Goal: Task Accomplishment & Management: Manage account settings

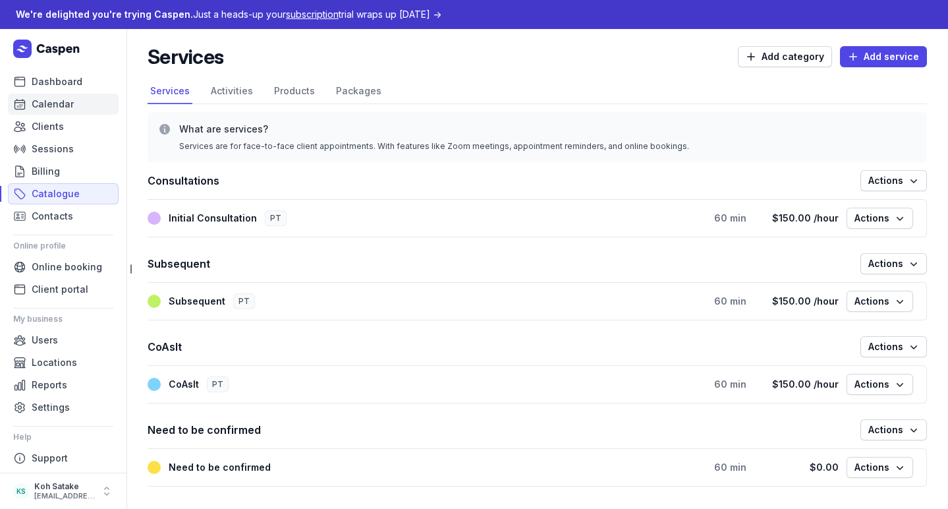
click at [67, 107] on span "Calendar" at bounding box center [53, 104] width 42 height 16
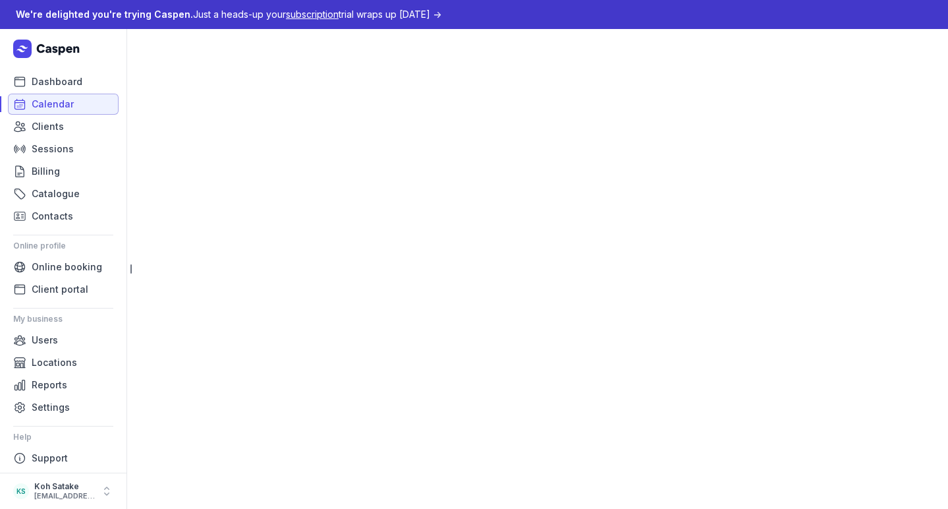
select select "week"
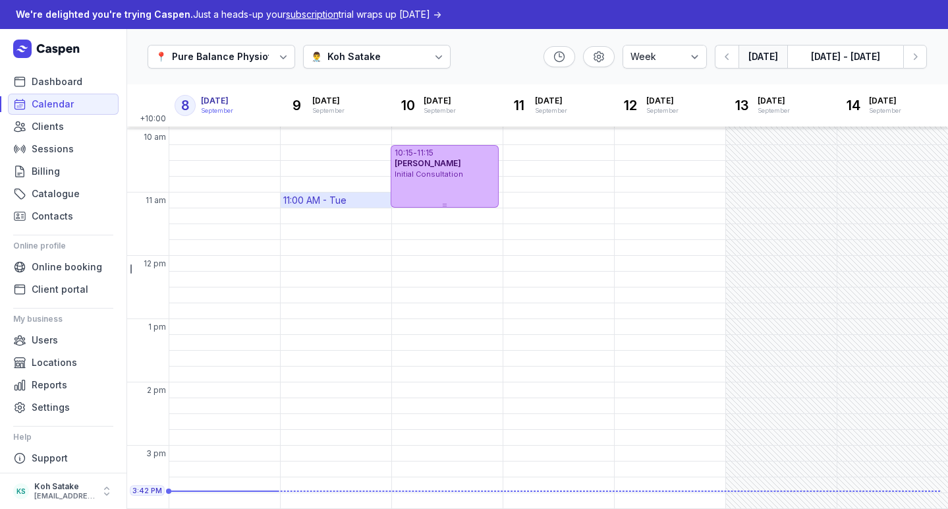
scroll to position [119, 0]
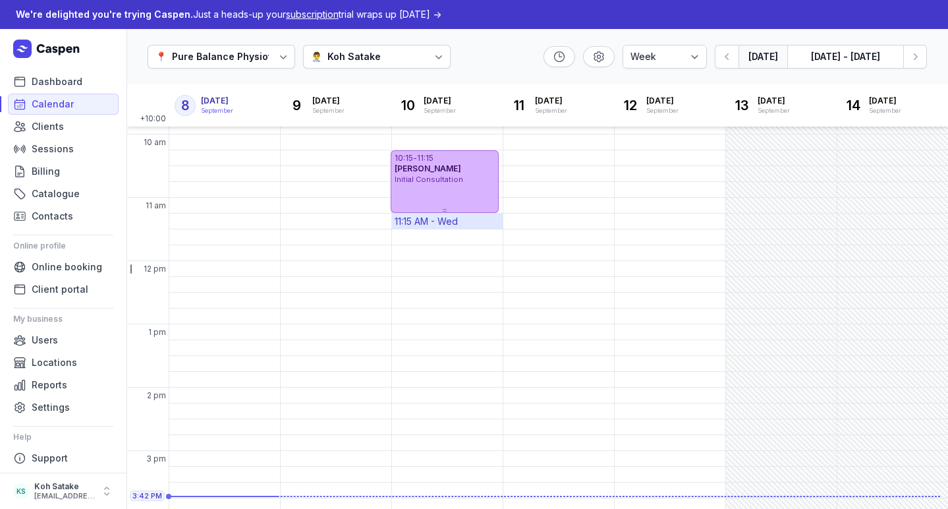
click at [455, 223] on div "11:15 AM - Wed" at bounding box center [426, 221] width 63 height 13
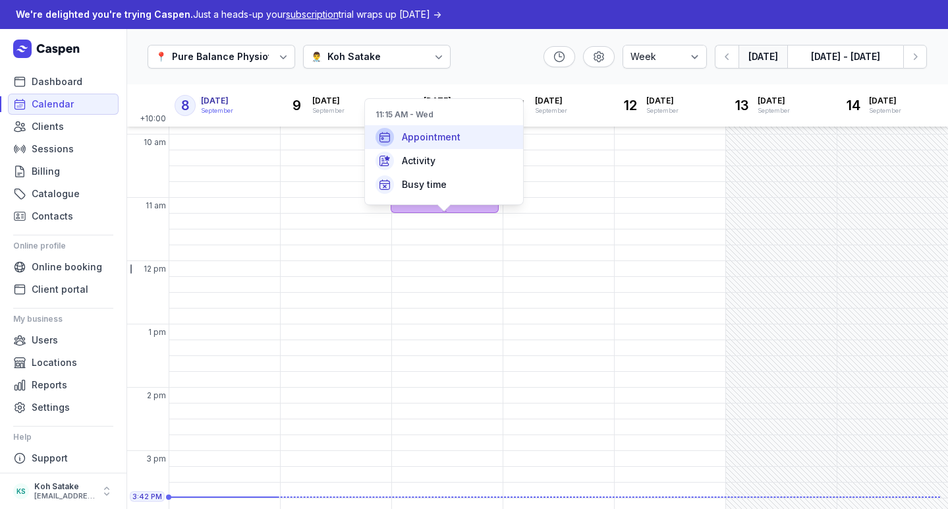
click at [447, 140] on span "Appointment" at bounding box center [431, 136] width 59 height 13
select select
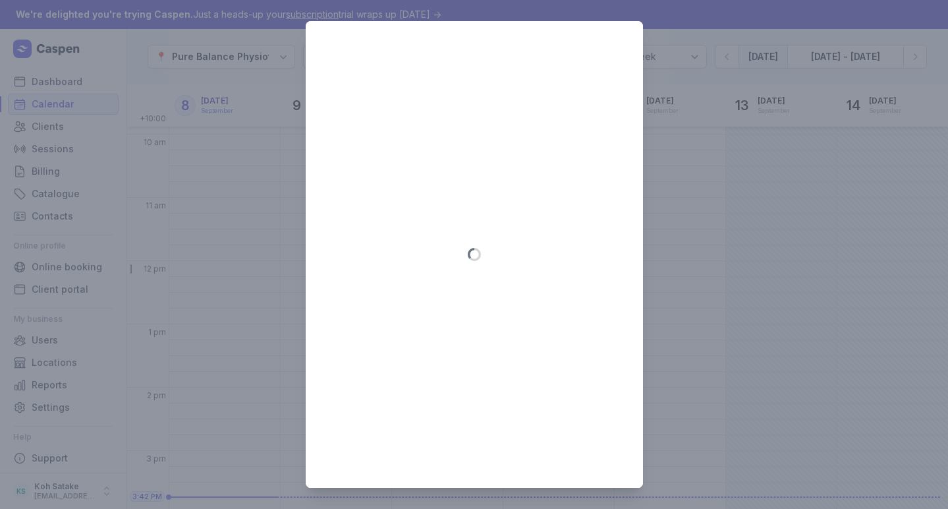
type input "2025-09-10"
select select "11:15"
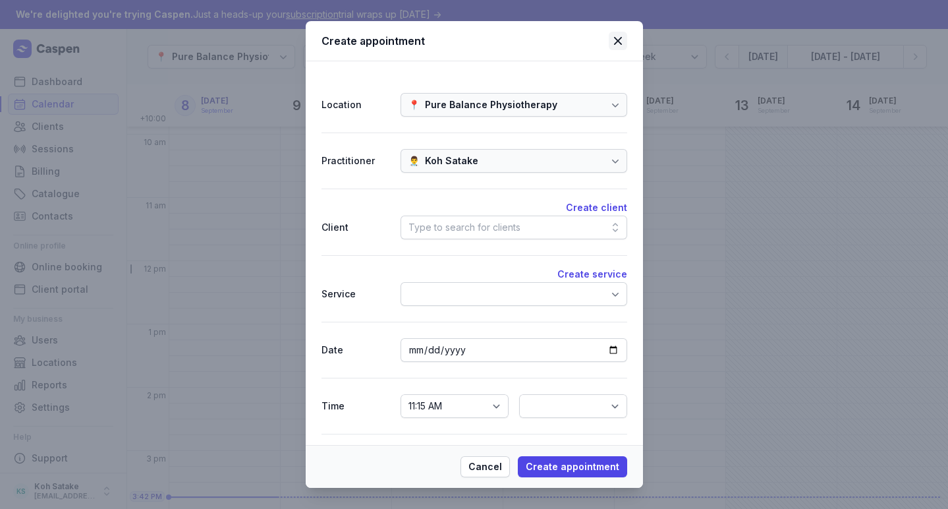
click at [618, 38] on icon at bounding box center [618, 41] width 16 height 16
select select
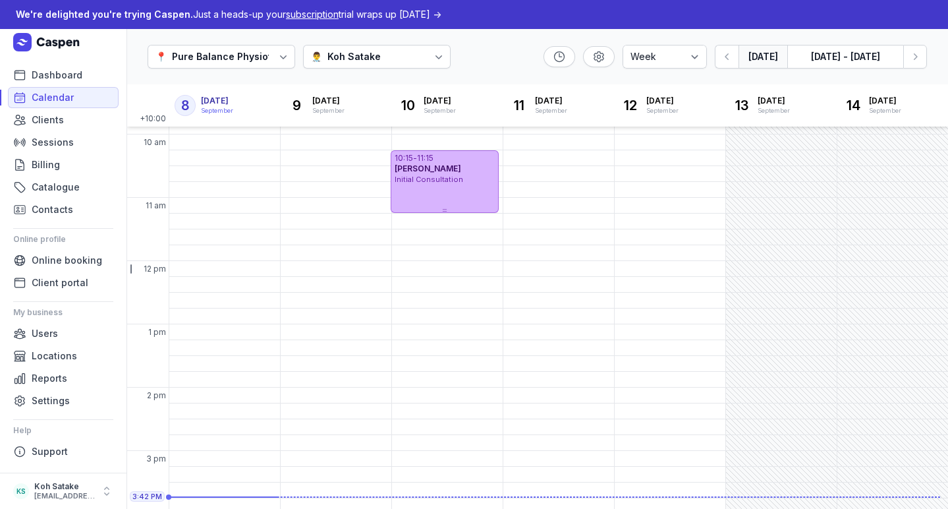
scroll to position [6, 0]
click at [55, 449] on span "Support" at bounding box center [50, 452] width 36 height 16
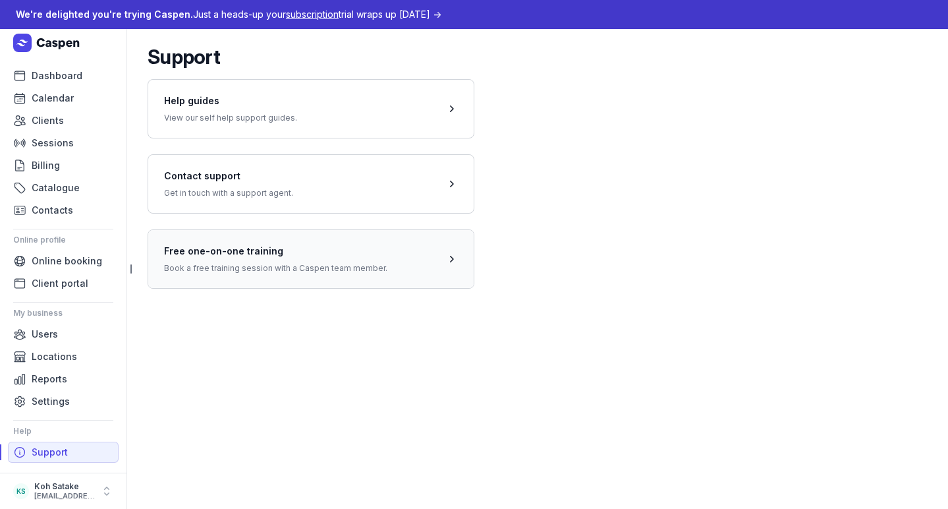
click at [273, 252] on span at bounding box center [310, 258] width 325 height 59
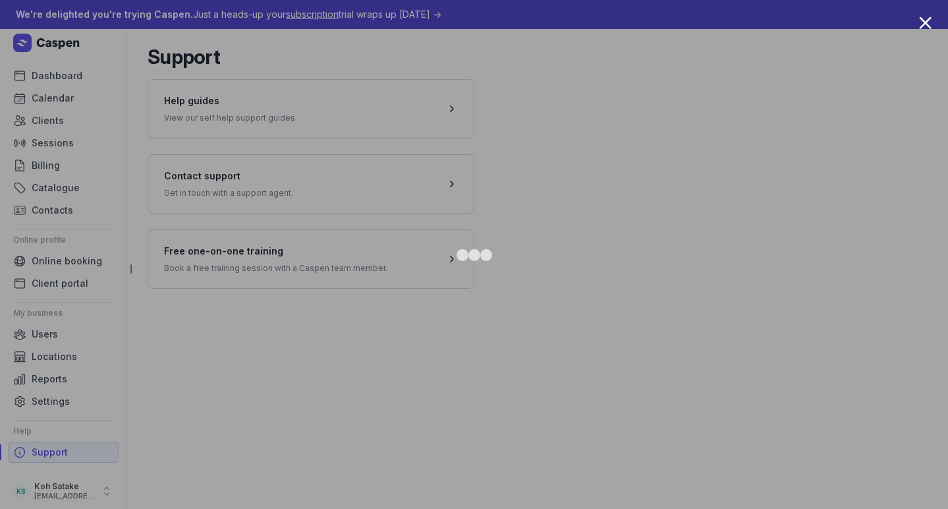
click at [921, 29] on div at bounding box center [474, 254] width 948 height 509
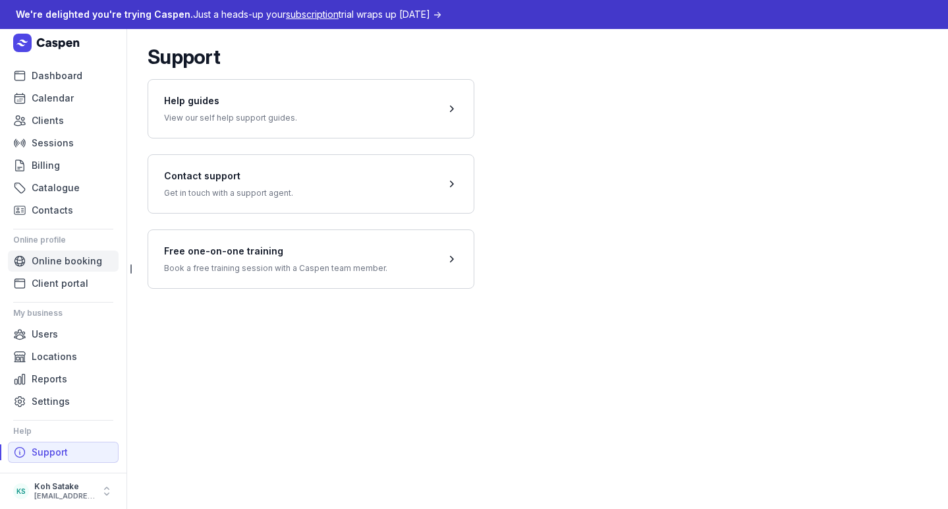
click at [56, 260] on span "Online booking" at bounding box center [67, 261] width 70 height 16
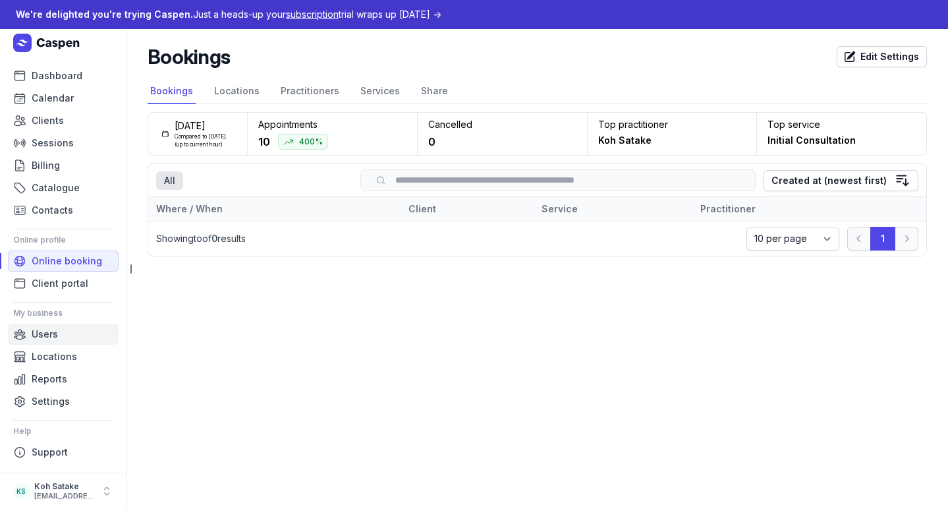
click at [55, 337] on span "Users" at bounding box center [45, 334] width 26 height 16
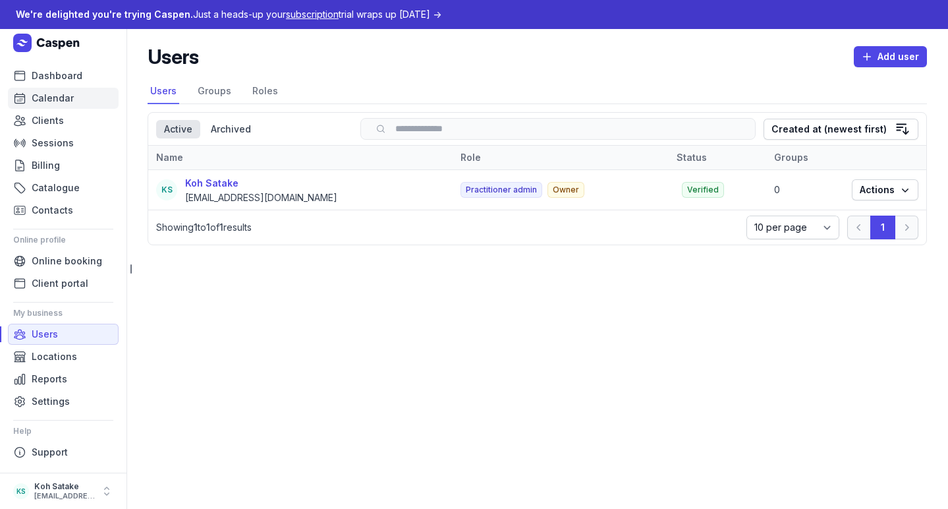
click at [69, 103] on span "Calendar" at bounding box center [53, 98] width 42 height 16
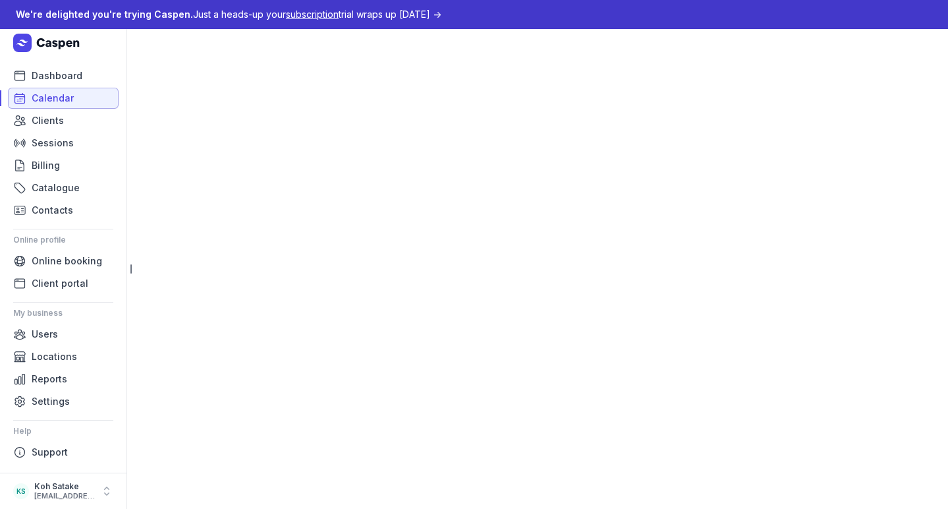
select select "week"
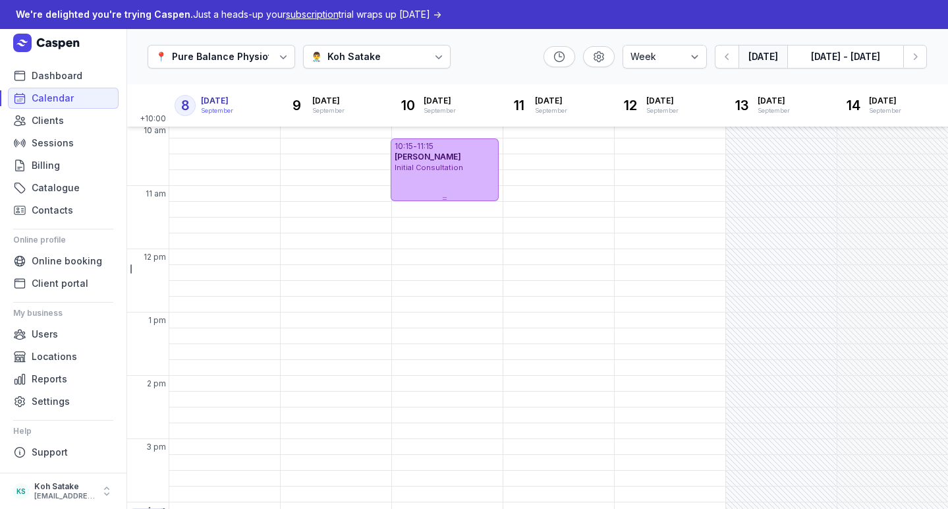
scroll to position [90, 0]
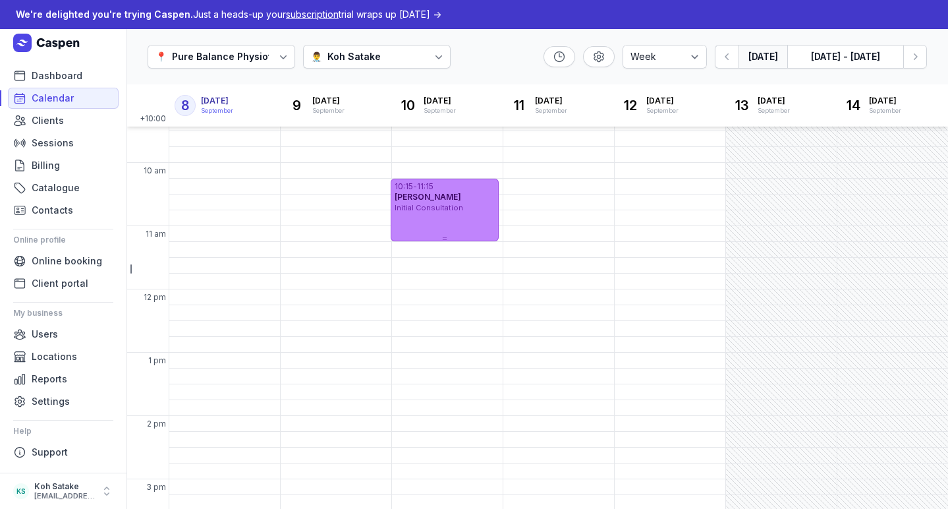
click at [420, 228] on div "10:15 - 11:15 Robert Demo Initial Consultation" at bounding box center [445, 210] width 108 height 63
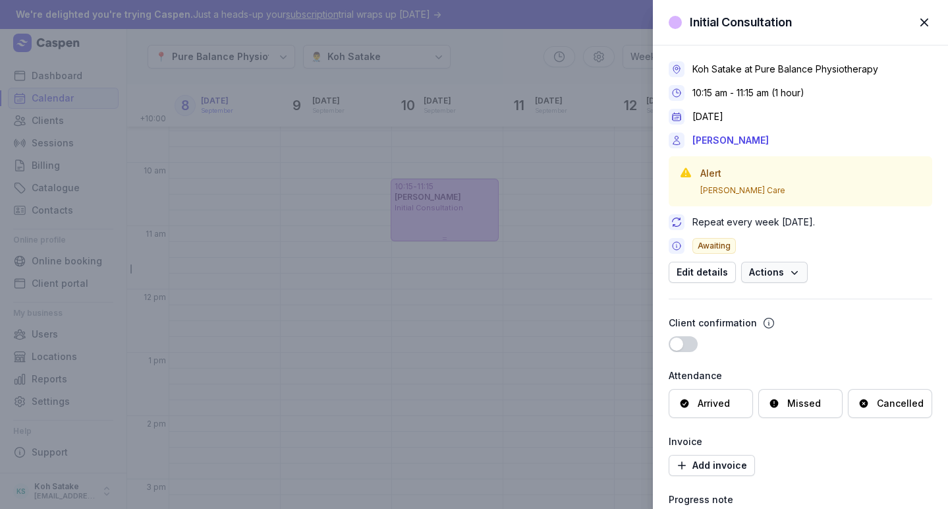
click at [771, 271] on span "Actions" at bounding box center [774, 272] width 51 height 16
click at [827, 232] on div "Koh Satake at Pure Balance Physiotherapy 10:15 am - 11:15 am (1 hour) 10 Sep 20…" at bounding box center [801, 171] width 264 height 221
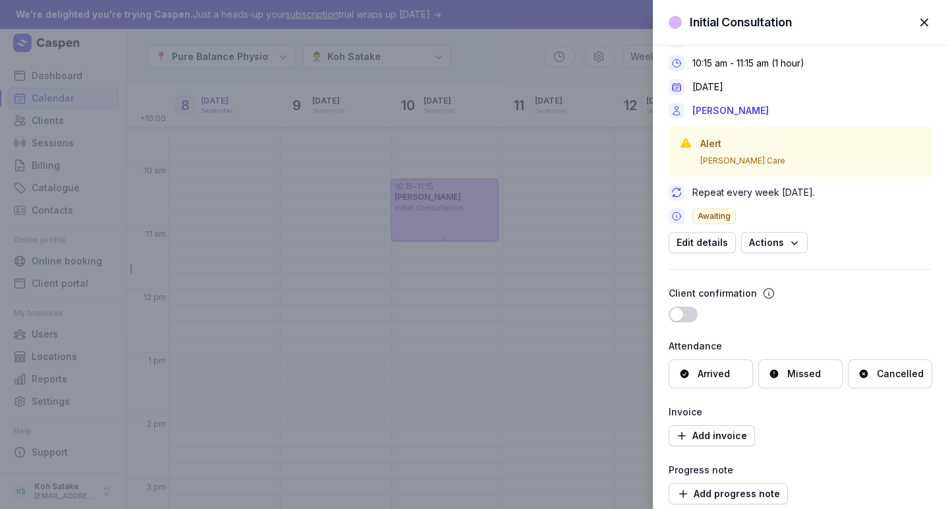
scroll to position [32, 0]
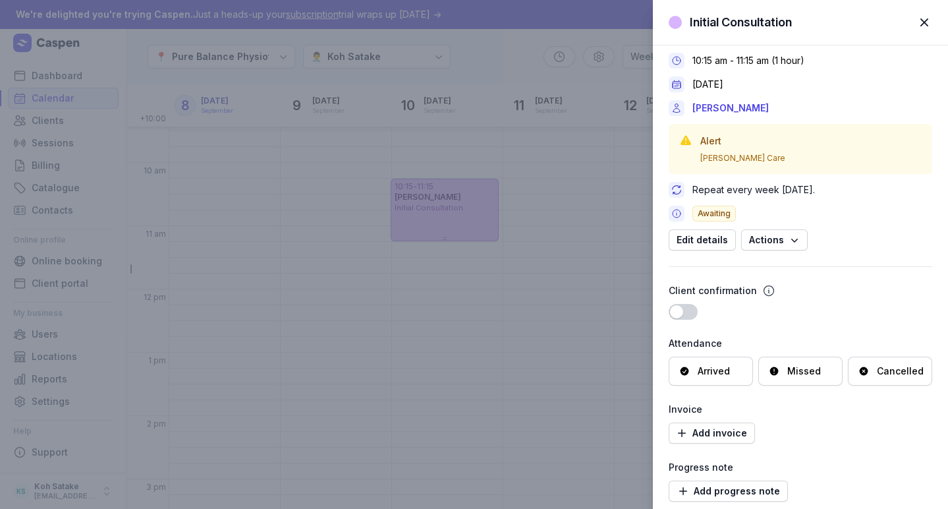
click at [718, 359] on div "Arrived" at bounding box center [711, 370] width 84 height 29
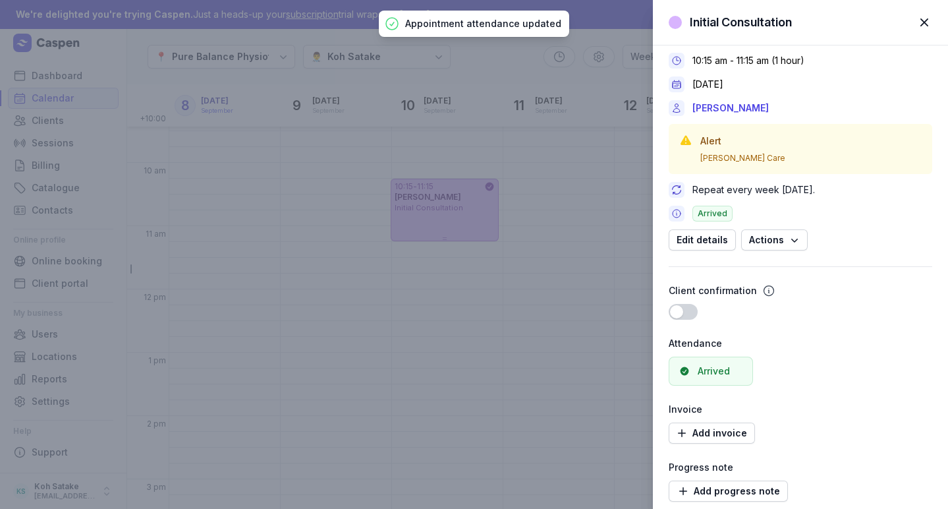
scroll to position [84, 0]
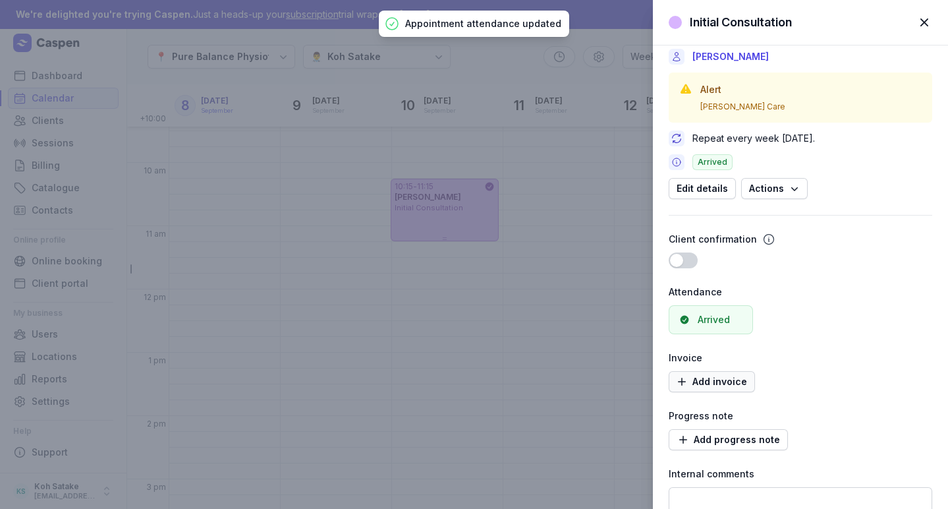
click at [729, 379] on span "Add invoice" at bounding box center [712, 382] width 70 height 16
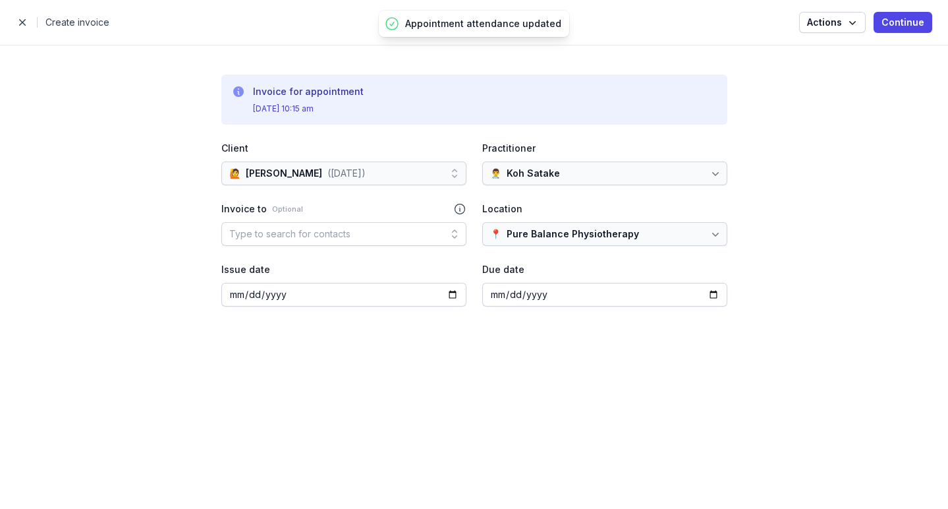
click at [443, 233] on div at bounding box center [455, 234] width 24 height 24
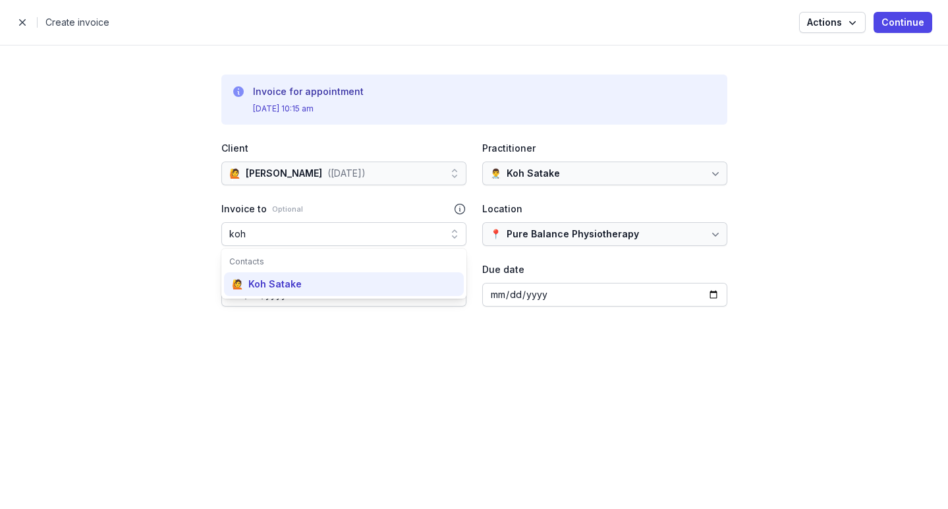
type input "koh"
click at [369, 281] on div "🙋 Koh Satake" at bounding box center [344, 284] width 240 height 24
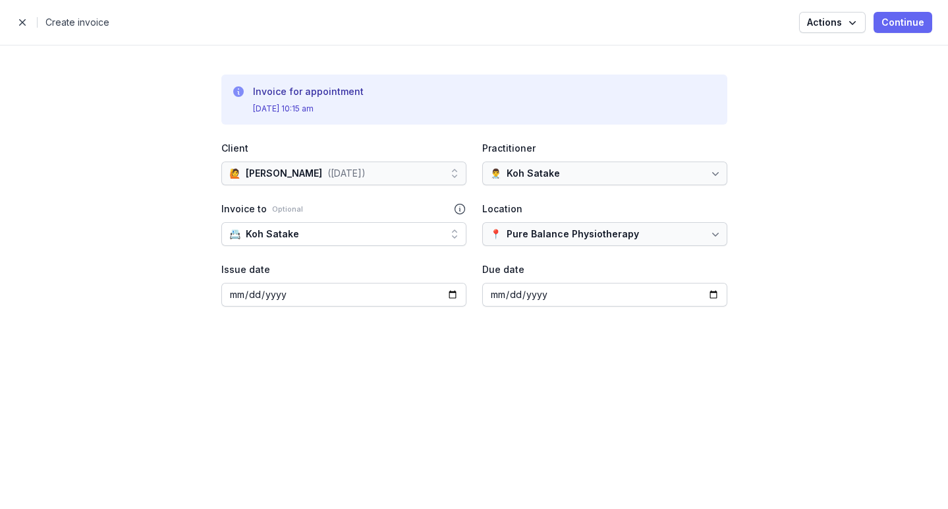
click at [914, 24] on span "Continue" at bounding box center [902, 22] width 43 height 16
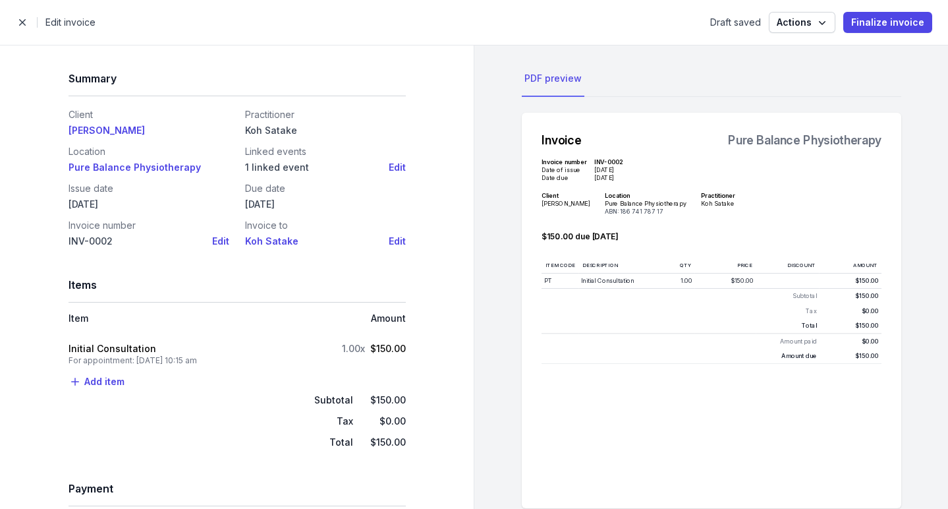
click at [30, 28] on span "button" at bounding box center [22, 22] width 26 height 26
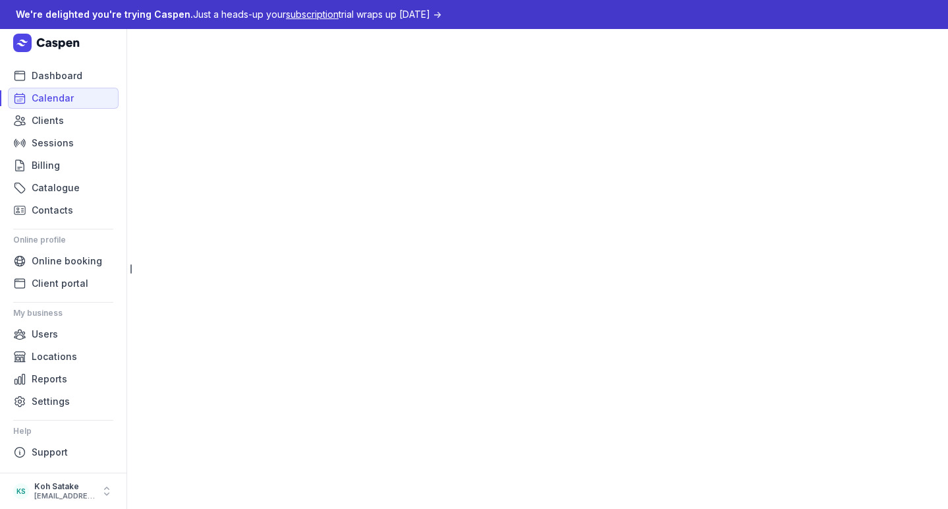
select select "week"
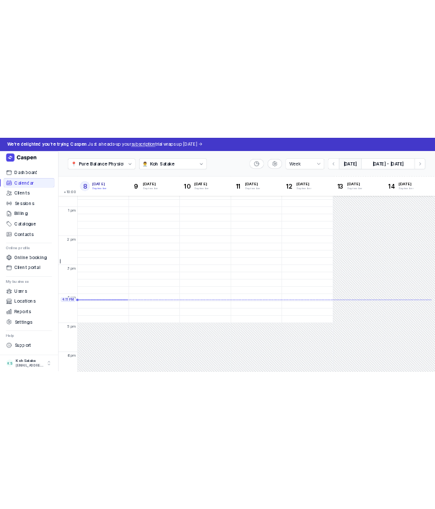
scroll to position [353, 0]
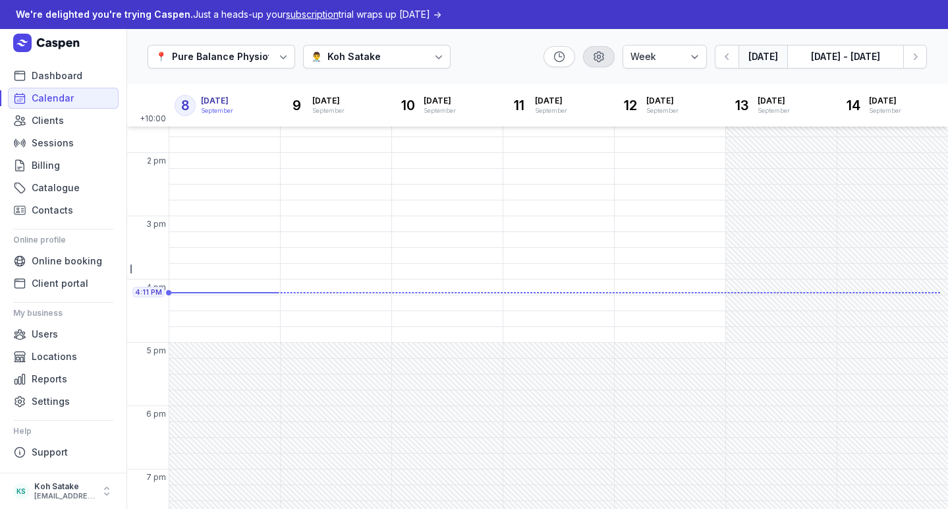
click at [592, 56] on div "button" at bounding box center [599, 56] width 32 height 21
select select "8"
select select "20"
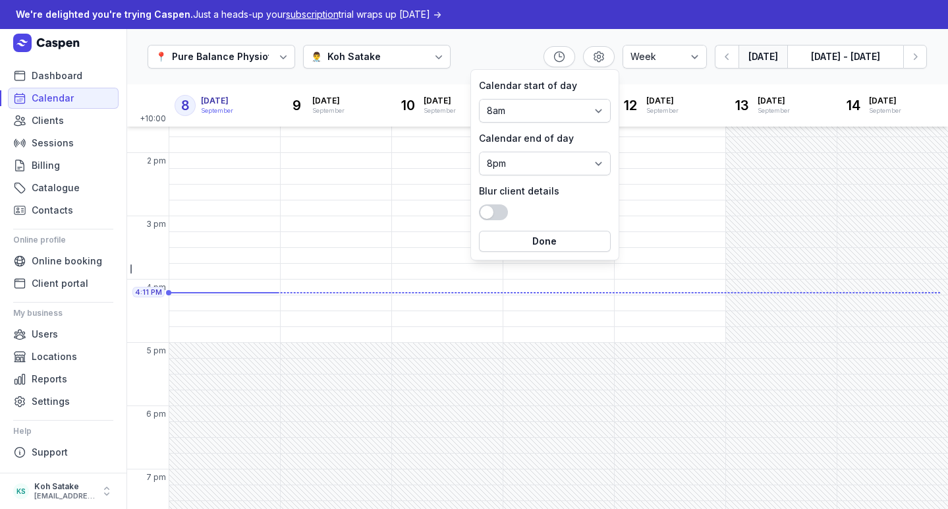
click at [493, 56] on div "📍 Pure Balance Physiotherapy 👨‍⚕️ Koh Satake Day 3 days Work week Week Today 8 …" at bounding box center [537, 57] width 822 height 56
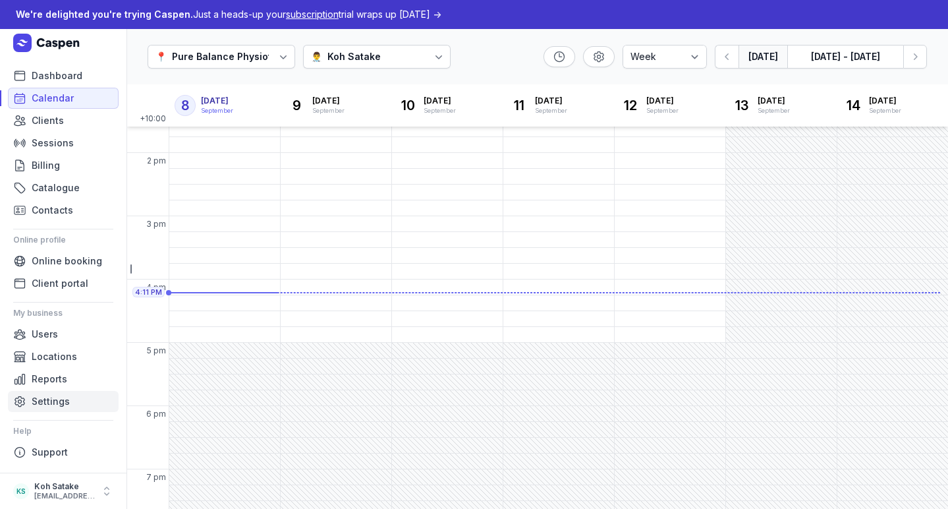
click at [50, 392] on link "Settings" at bounding box center [63, 401] width 111 height 21
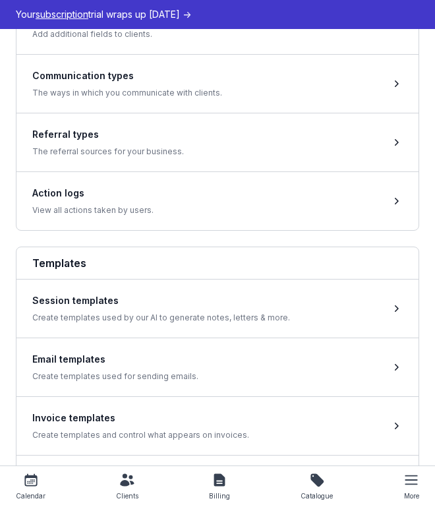
scroll to position [917, 0]
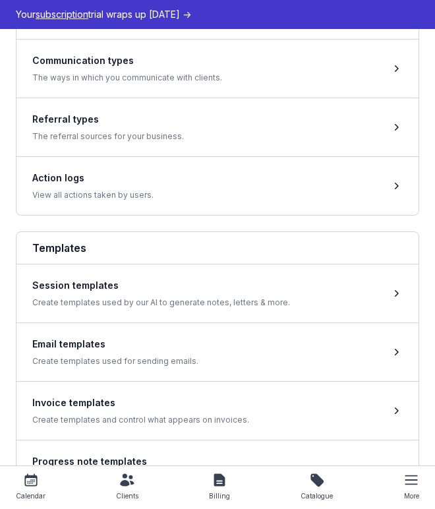
click at [262, 409] on span at bounding box center [217, 410] width 402 height 59
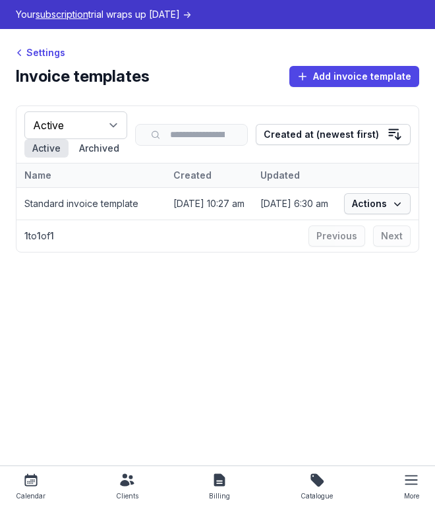
scroll to position [0, 42]
click at [372, 209] on span "Actions" at bounding box center [377, 204] width 51 height 16
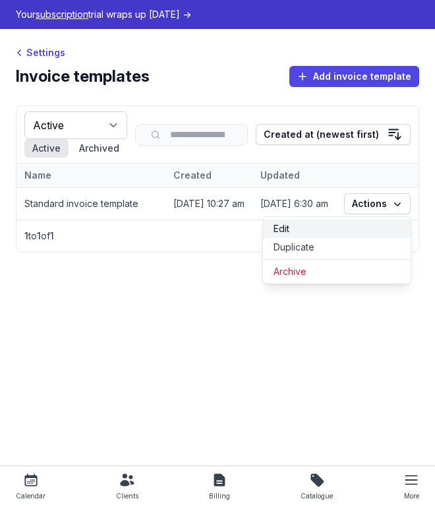
click at [364, 231] on link "Edit" at bounding box center [337, 228] width 148 height 18
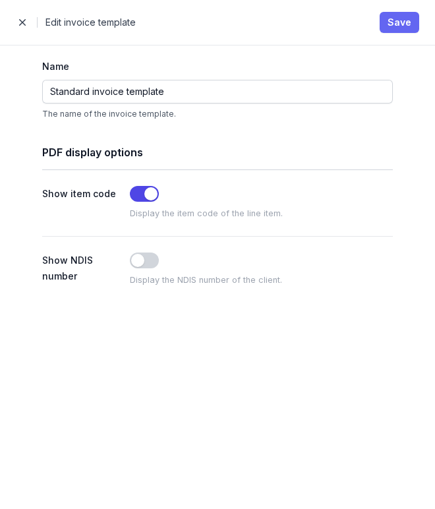
click at [398, 27] on span "Save" at bounding box center [399, 22] width 24 height 16
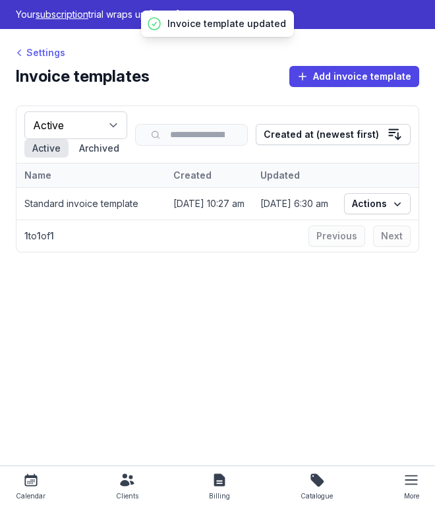
click at [45, 54] on div "Settings" at bounding box center [40, 53] width 49 height 16
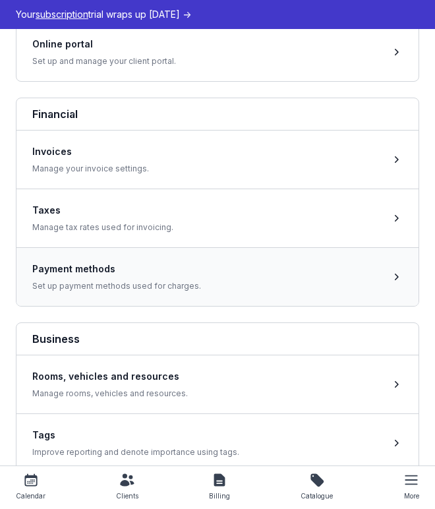
scroll to position [431, 0]
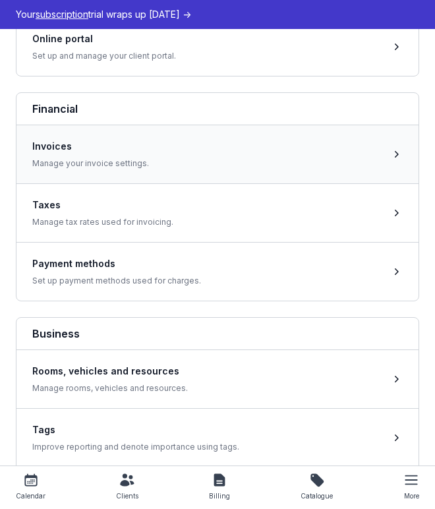
click at [132, 163] on span at bounding box center [217, 154] width 402 height 59
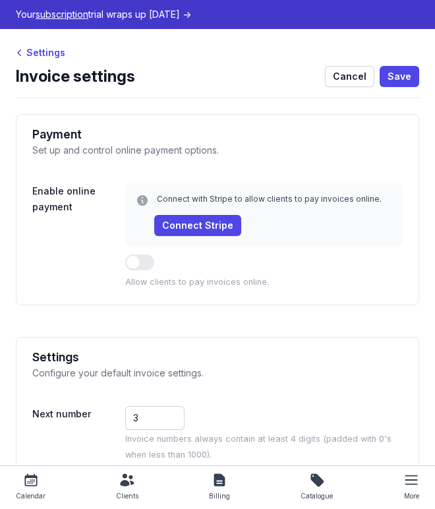
click at [39, 61] on div "Settings Invoice settings Cancel Save Payment Set up and control online payment…" at bounding box center [217, 302] width 435 height 547
click at [53, 54] on div "Settings" at bounding box center [40, 53] width 49 height 16
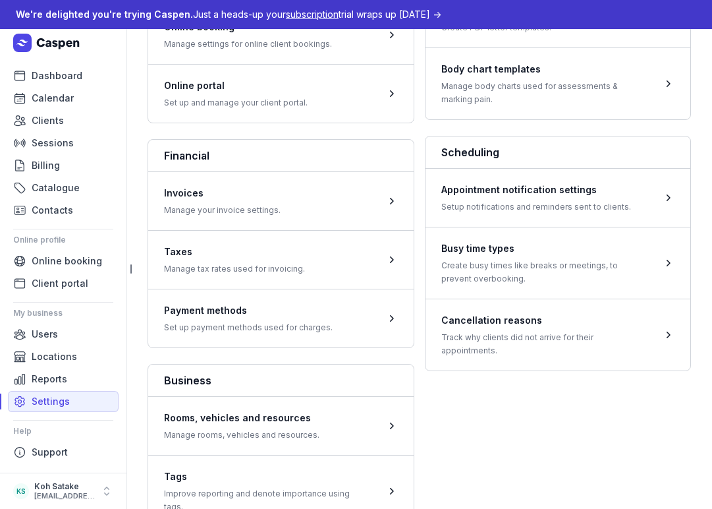
scroll to position [416, 0]
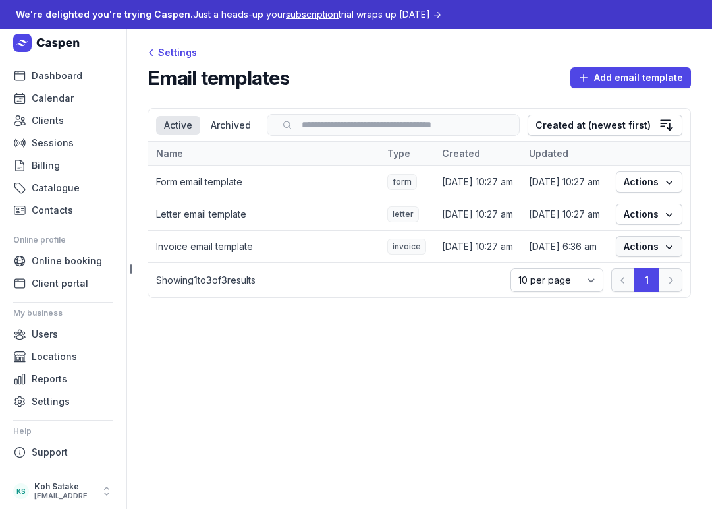
click at [645, 252] on span "Actions" at bounding box center [649, 246] width 51 height 16
click at [635, 270] on link "Edit" at bounding box center [609, 276] width 148 height 18
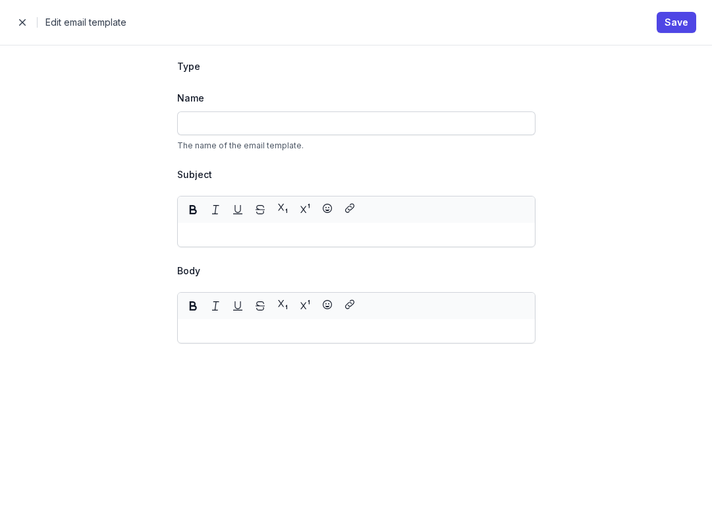
type input "Invoice email template"
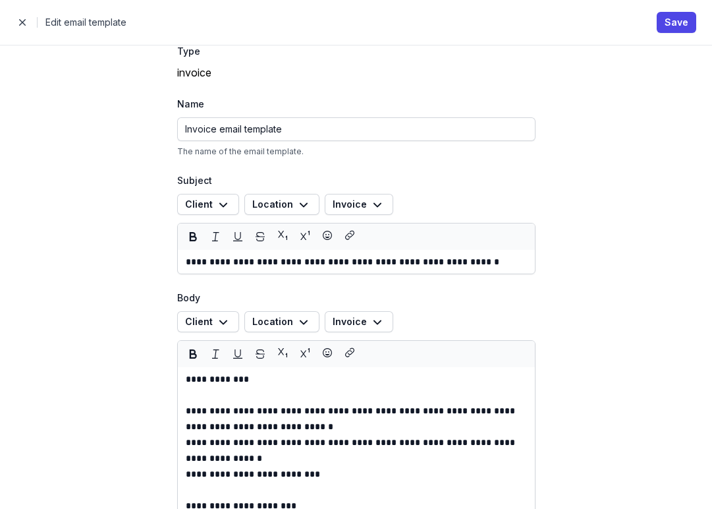
scroll to position [13, 0]
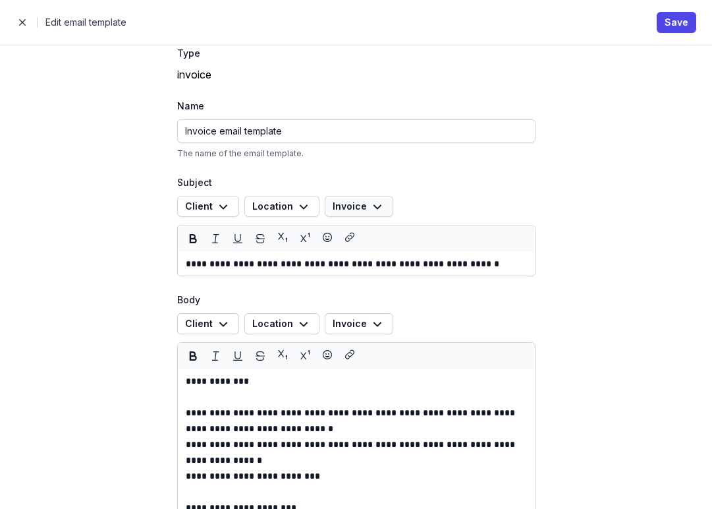
click at [370, 210] on icon "button" at bounding box center [378, 206] width 16 height 16
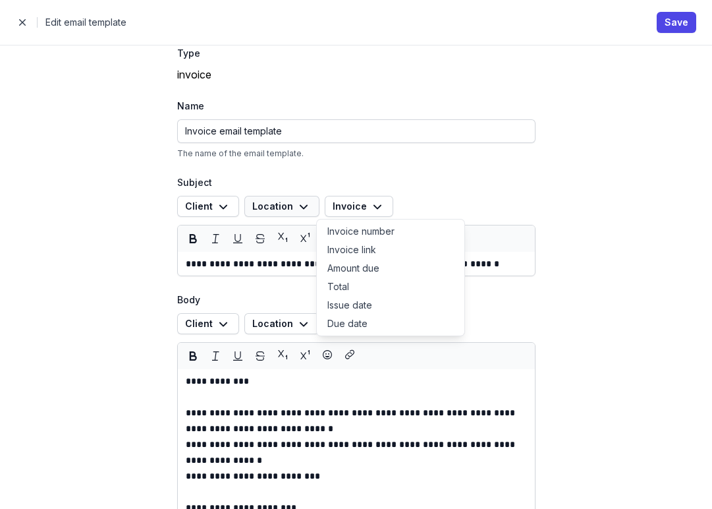
click at [308, 206] on button "Location" at bounding box center [281, 206] width 75 height 21
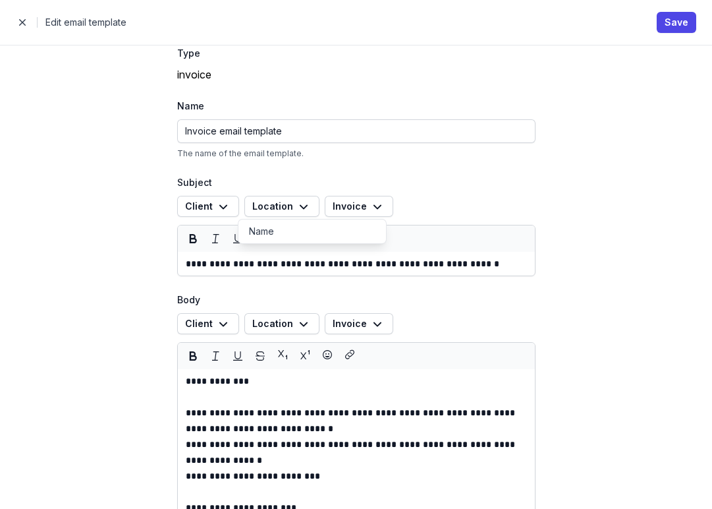
click at [331, 155] on p "The name of the email template." at bounding box center [356, 153] width 358 height 11
click at [220, 202] on icon "button" at bounding box center [223, 206] width 16 height 16
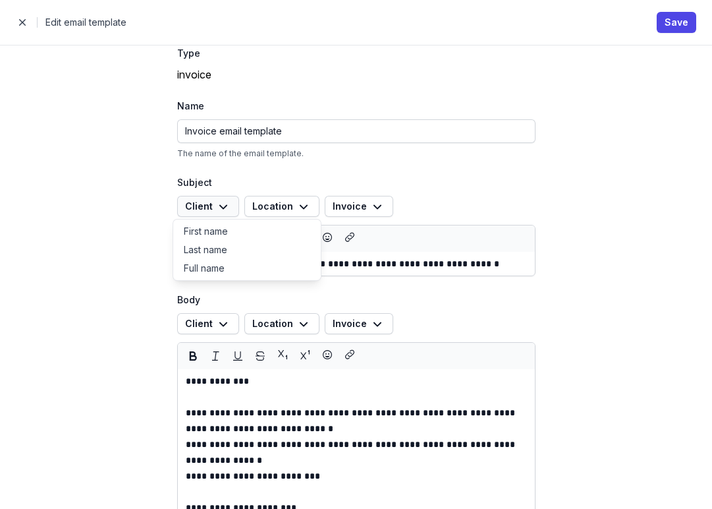
click at [220, 202] on icon "button" at bounding box center [223, 206] width 16 height 16
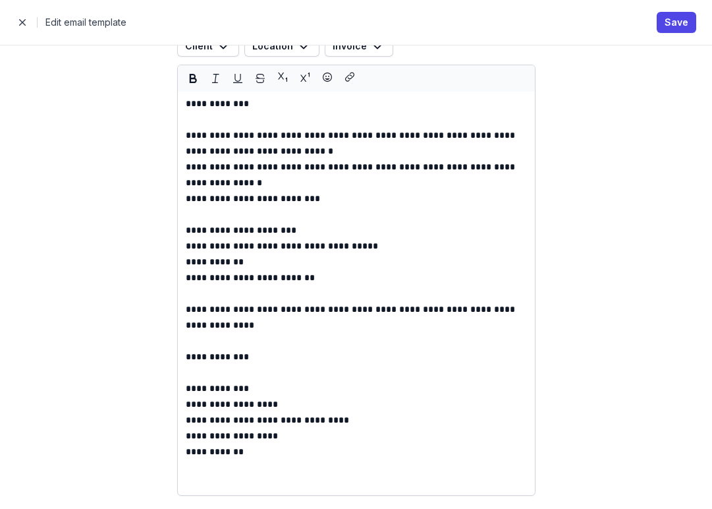
scroll to position [291, 0]
click at [345, 81] on icon "button" at bounding box center [349, 78] width 9 height 16
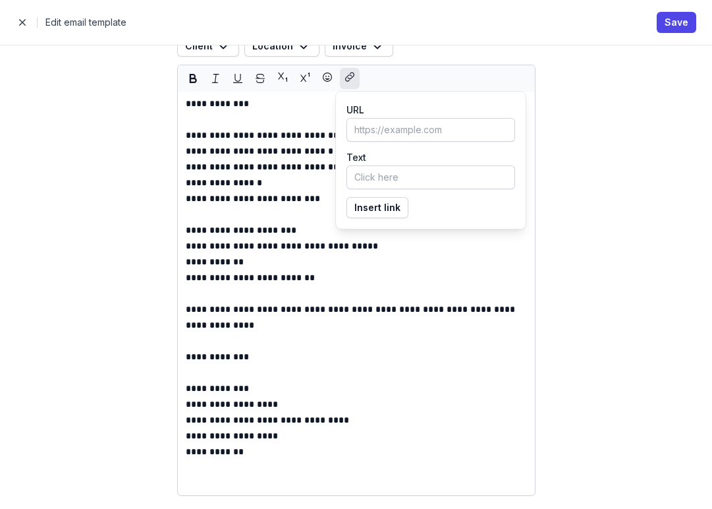
click at [345, 81] on icon "button" at bounding box center [349, 78] width 9 height 16
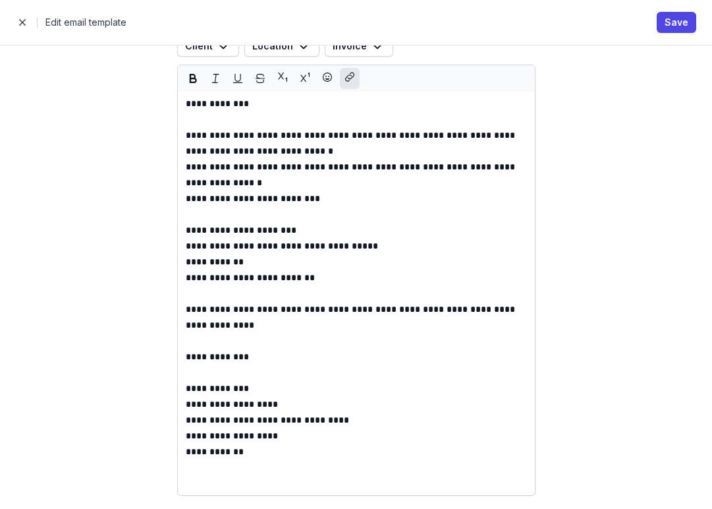
click at [347, 83] on icon "button" at bounding box center [349, 78] width 9 height 16
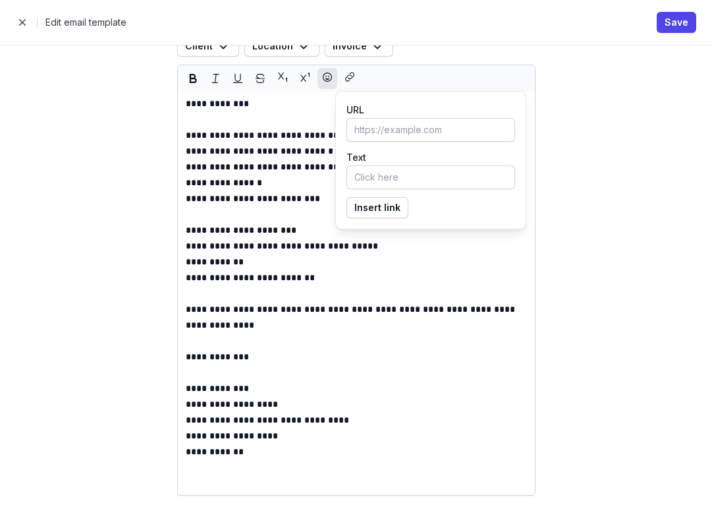
click at [323, 80] on icon at bounding box center [327, 78] width 9 height 16
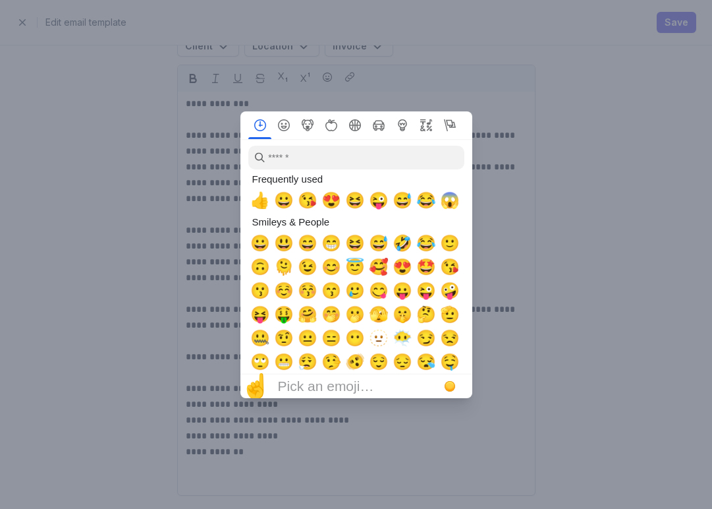
click at [489, 92] on div at bounding box center [356, 254] width 712 height 509
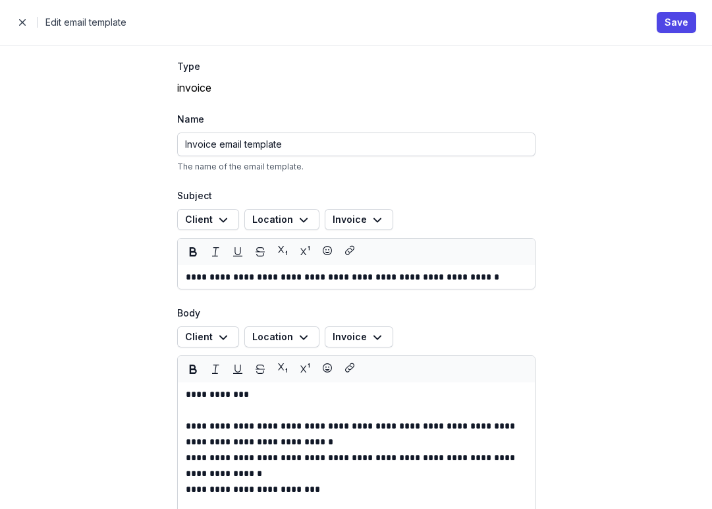
scroll to position [0, 0]
click at [661, 27] on button "Save" at bounding box center [677, 22] width 40 height 21
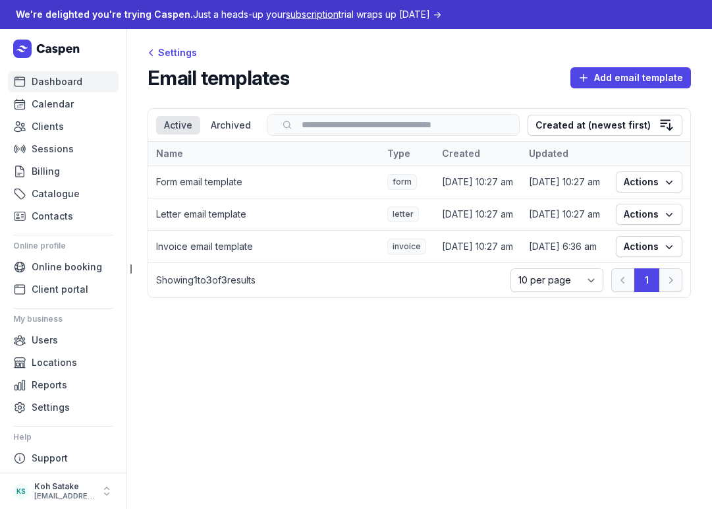
click at [72, 90] on link "Dashboard" at bounding box center [63, 81] width 111 height 21
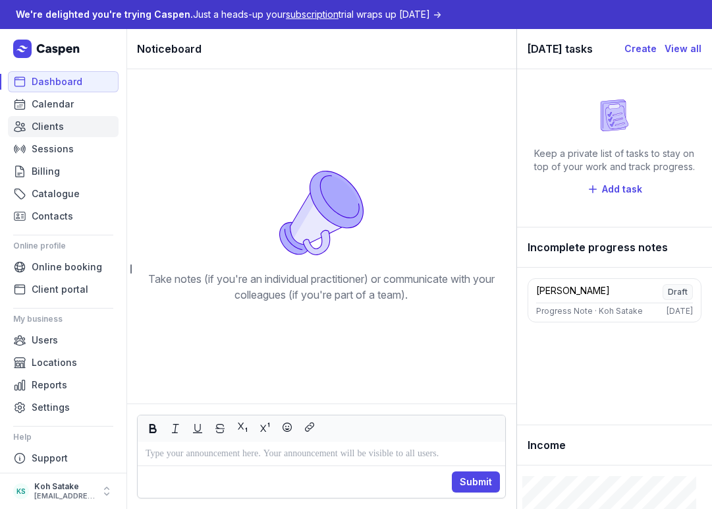
click at [63, 125] on link "Clients" at bounding box center [63, 126] width 111 height 21
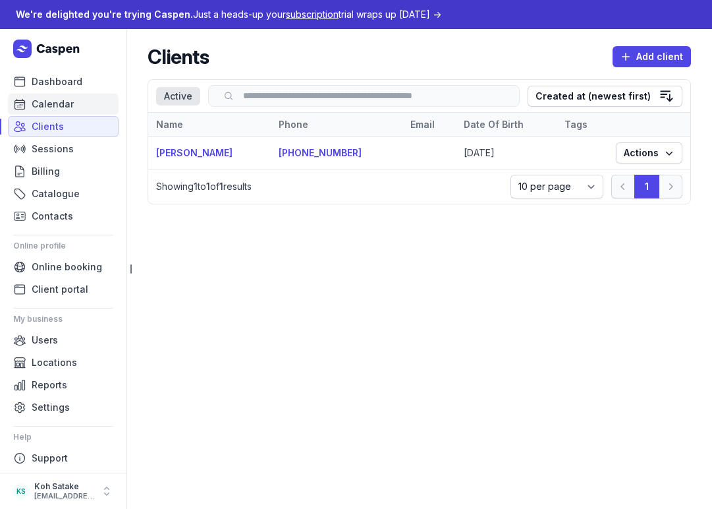
click at [69, 107] on span "Calendar" at bounding box center [53, 104] width 42 height 16
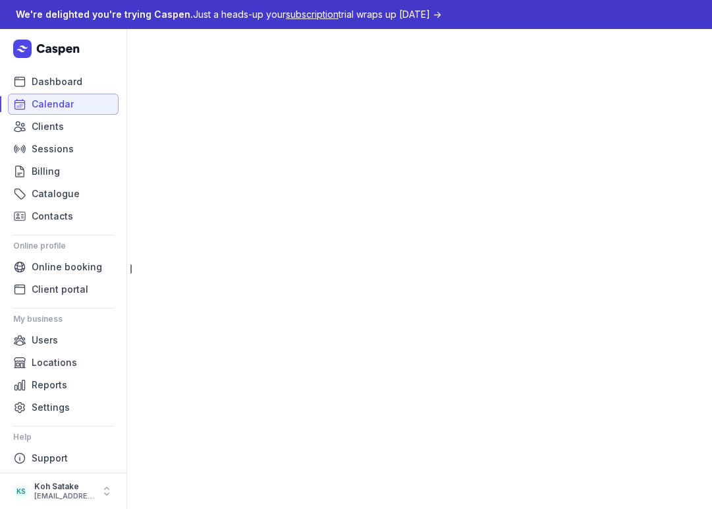
select select "week"
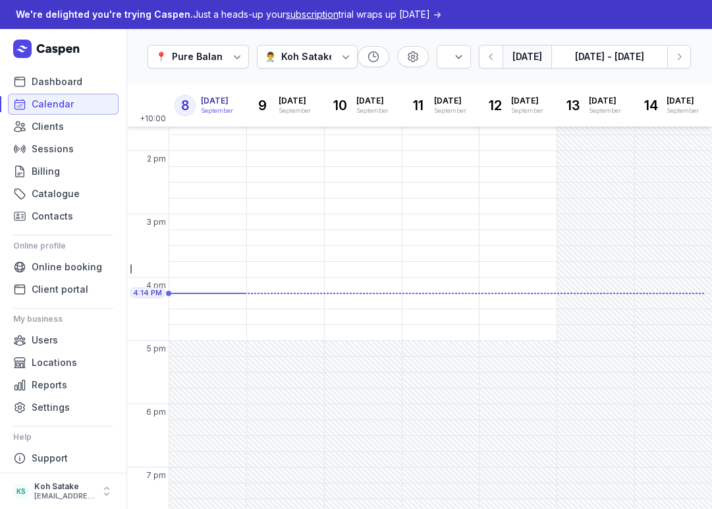
scroll to position [356, 0]
click at [53, 198] on span "Catalogue" at bounding box center [56, 194] width 48 height 16
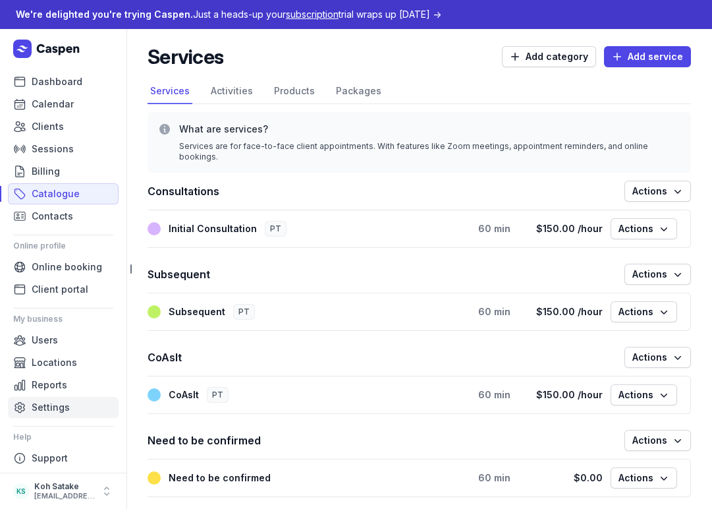
click at [48, 405] on span "Settings" at bounding box center [51, 407] width 38 height 16
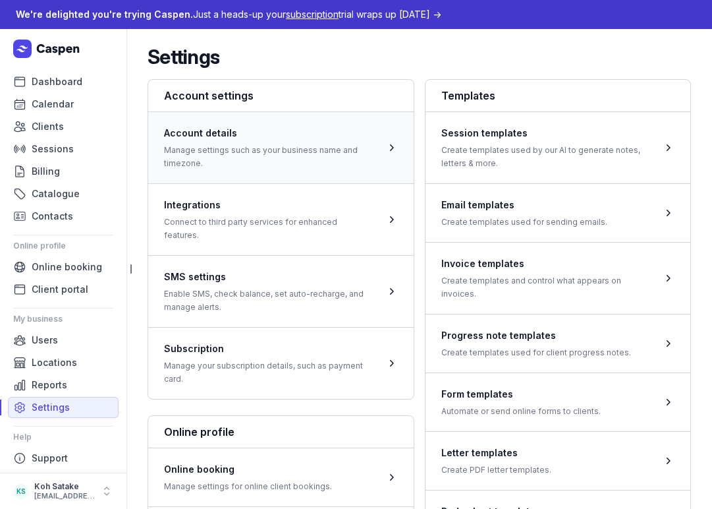
click at [286, 175] on span at bounding box center [281, 147] width 266 height 72
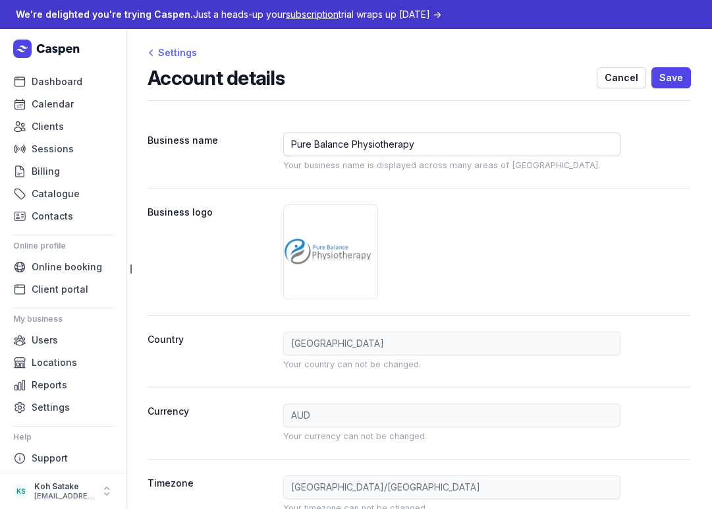
click at [182, 47] on div "Settings" at bounding box center [172, 53] width 49 height 16
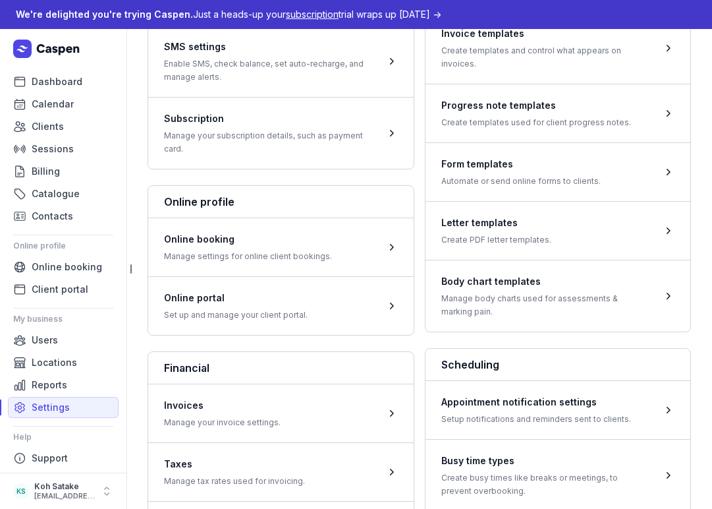
scroll to position [231, 0]
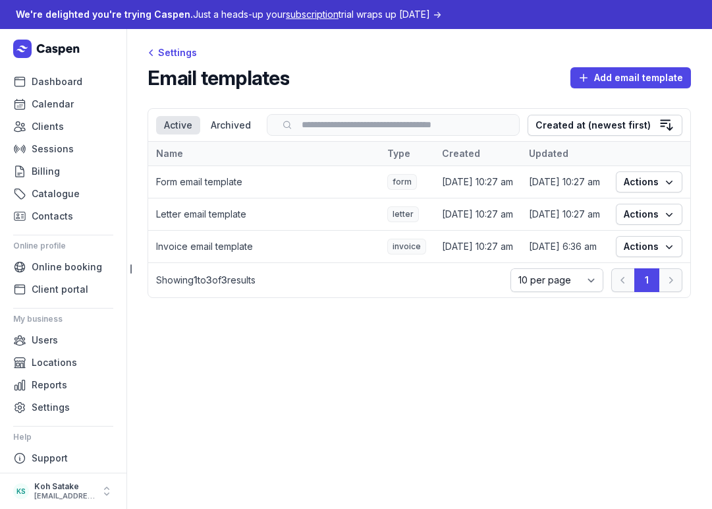
click at [464, 248] on td "6 Sep 2025 at 10:27 am" at bounding box center [477, 247] width 87 height 32
click at [195, 259] on td "Invoice email template" at bounding box center [263, 247] width 231 height 32
click at [195, 256] on td "Invoice email template" at bounding box center [263, 247] width 231 height 32
click at [646, 254] on span "Actions" at bounding box center [649, 246] width 51 height 16
click at [634, 278] on link "Edit" at bounding box center [609, 276] width 148 height 18
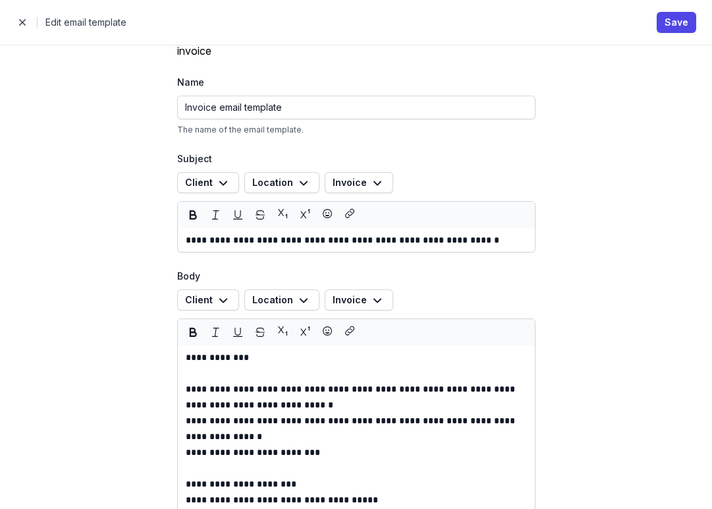
scroll to position [52, 0]
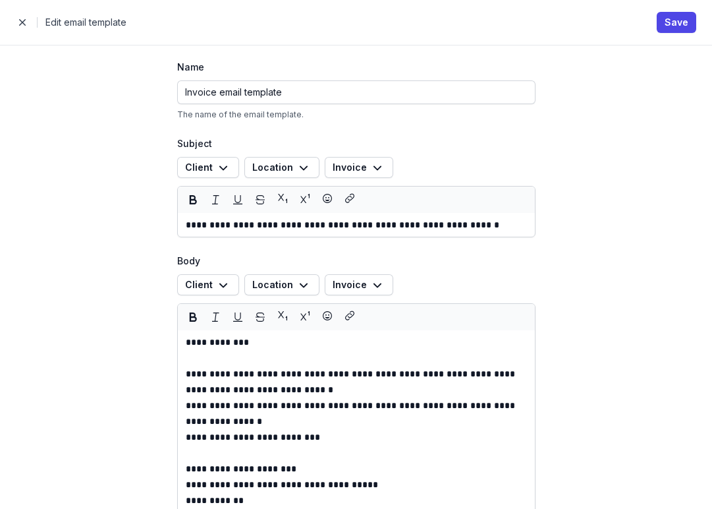
click at [384, 283] on div "Client Location Invoice" at bounding box center [356, 284] width 358 height 21
click at [376, 283] on button "Invoice" at bounding box center [359, 284] width 69 height 21
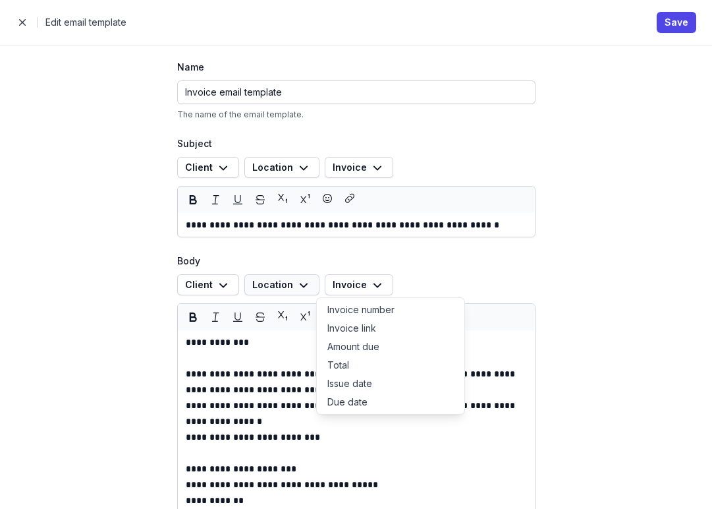
click at [296, 283] on icon "button" at bounding box center [304, 285] width 16 height 16
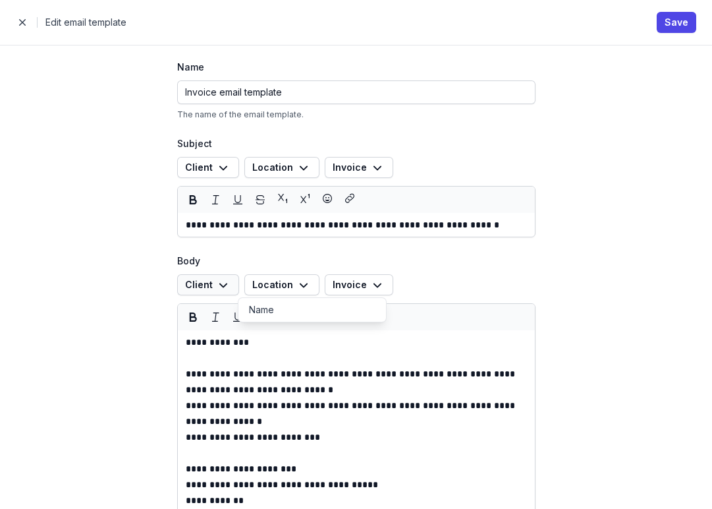
click at [217, 288] on icon "button" at bounding box center [223, 285] width 16 height 16
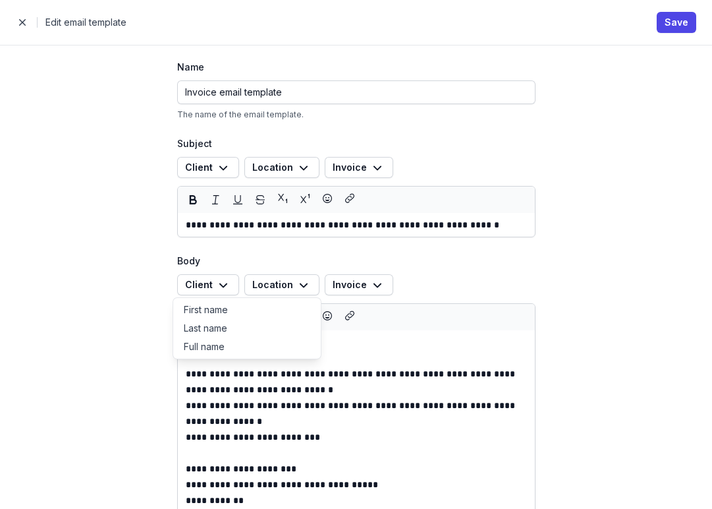
click at [508, 240] on div "**********" at bounding box center [356, 370] width 443 height 754
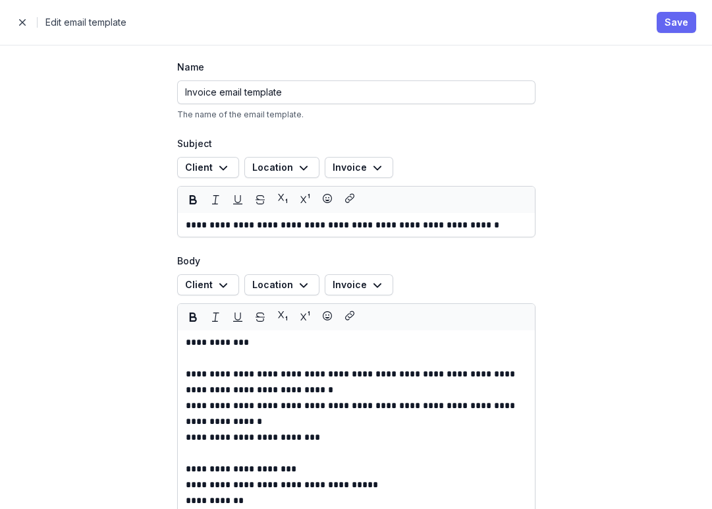
click at [677, 22] on span "Save" at bounding box center [677, 22] width 24 height 16
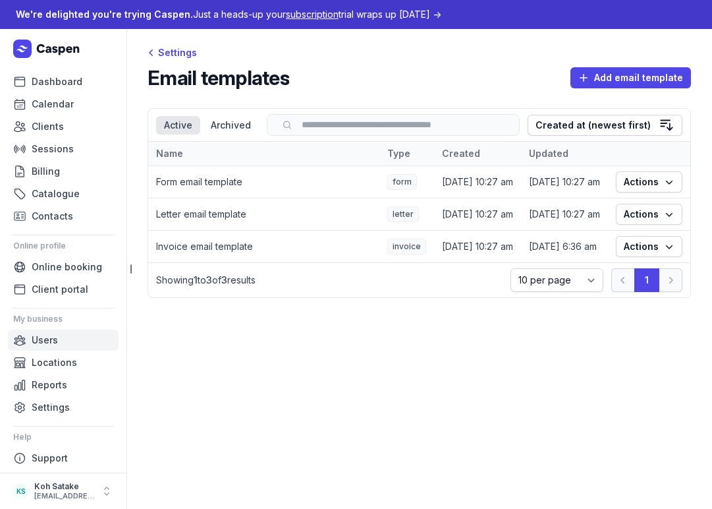
click at [47, 349] on link "Users" at bounding box center [63, 339] width 111 height 21
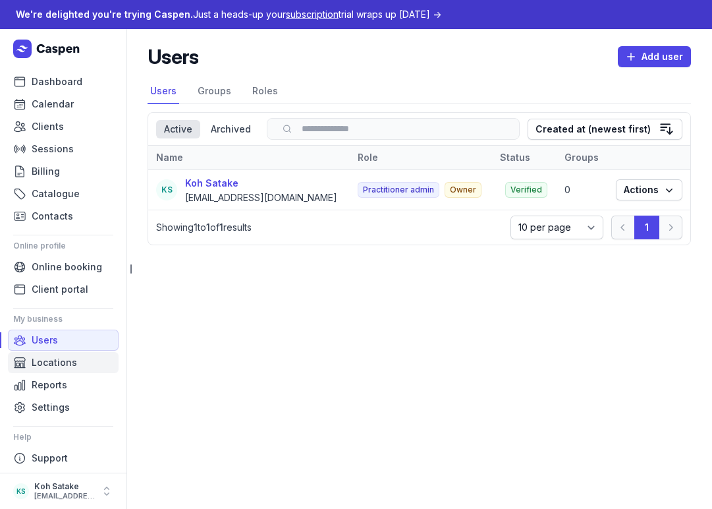
click at [47, 360] on span "Locations" at bounding box center [54, 362] width 45 height 16
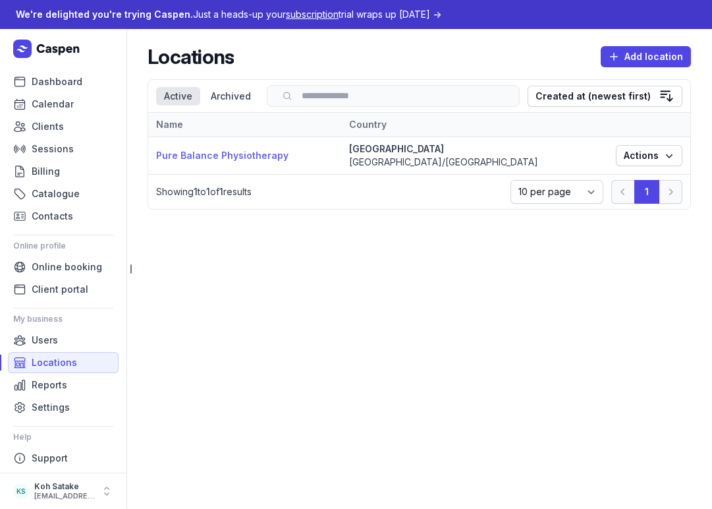
click at [240, 158] on link "Pure Balance Physiotherapy" at bounding box center [222, 155] width 132 height 11
select select
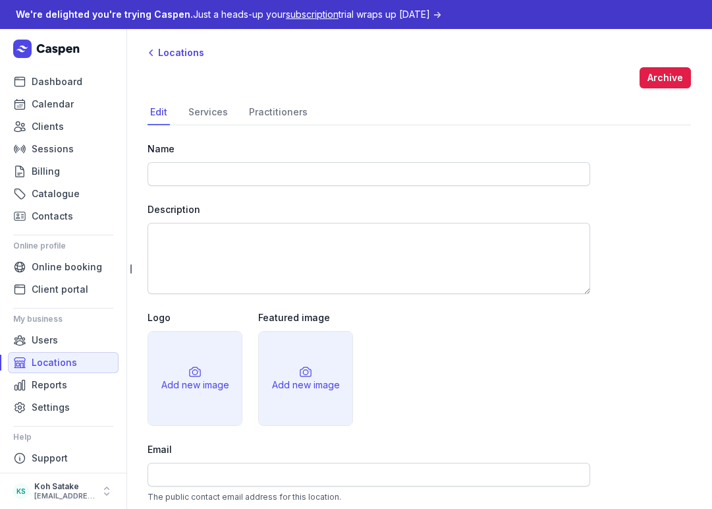
type input "Pure Balance Physiotherapy"
type input "[EMAIL_ADDRESS][DOMAIN_NAME]"
type input "0451 507 644"
select select "Australia/Brisbane"
type input "186 741 787 17"
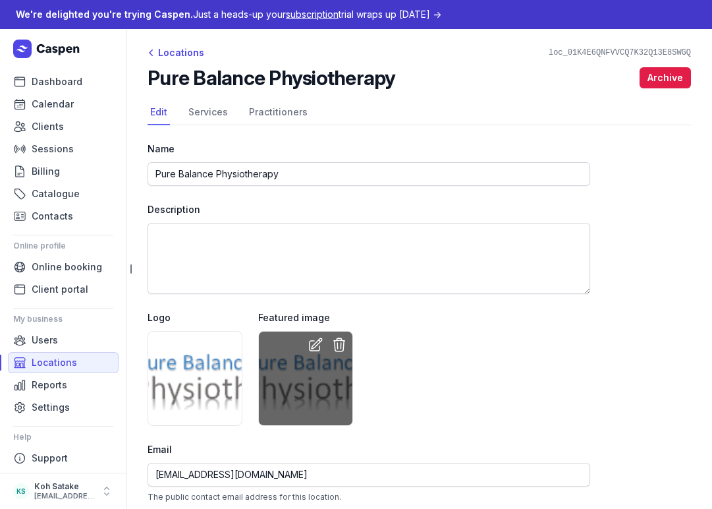
scroll to position [47, 0]
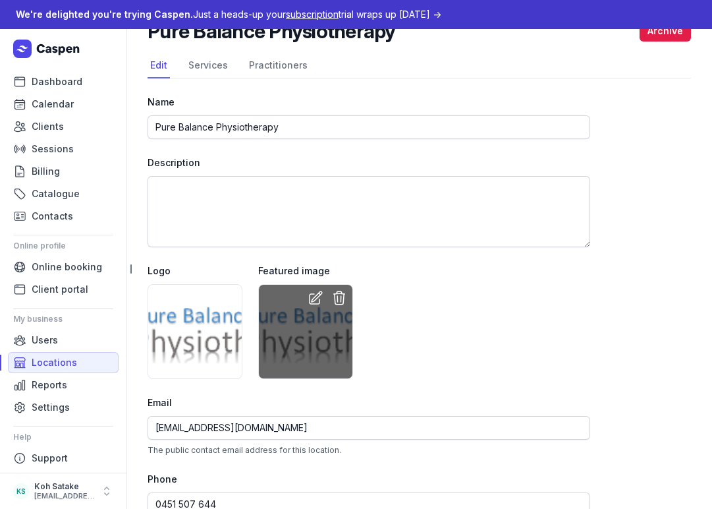
click at [314, 301] on icon at bounding box center [316, 297] width 13 height 13
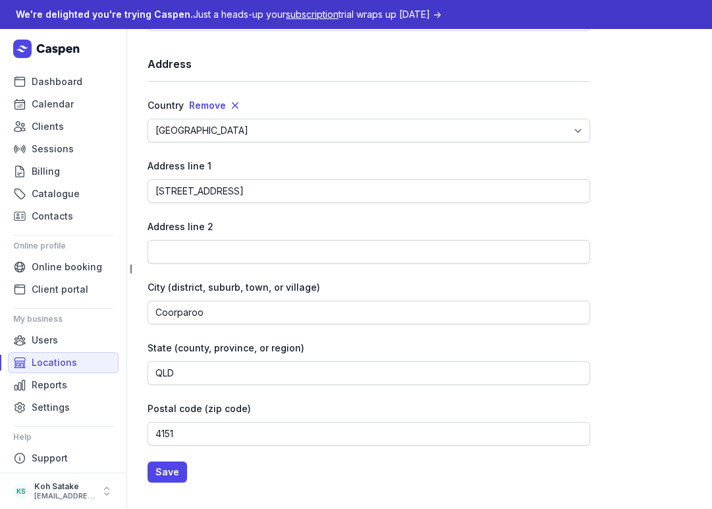
scroll to position [790, 0]
click at [170, 467] on span "Save" at bounding box center [167, 472] width 24 height 16
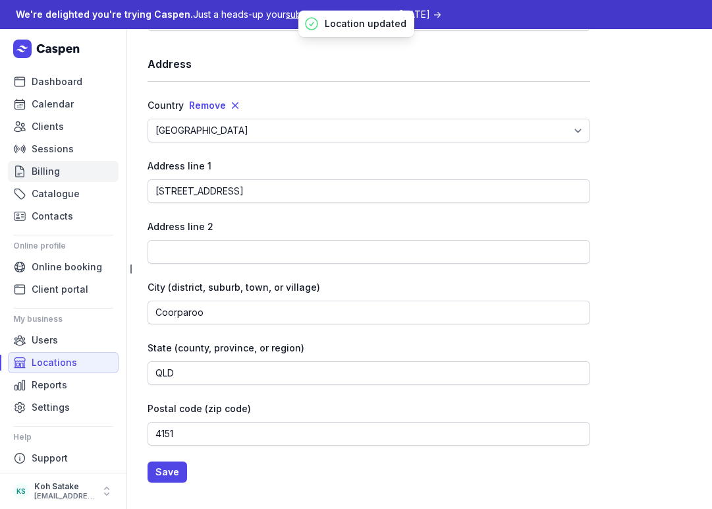
click at [70, 173] on link "Billing" at bounding box center [63, 171] width 111 height 21
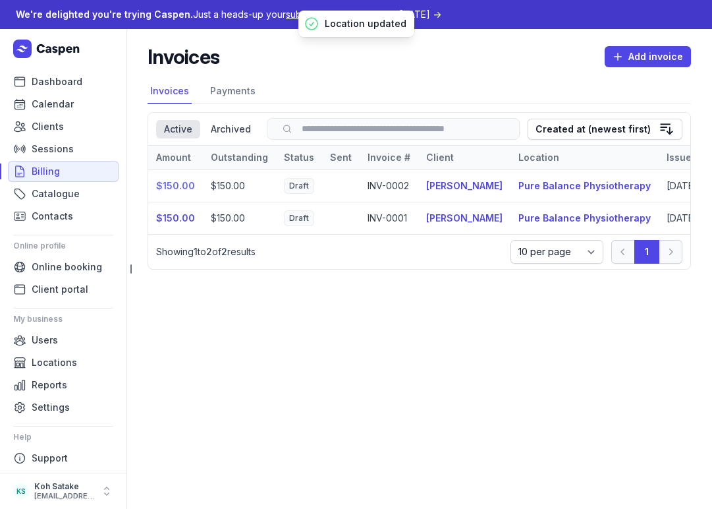
click at [185, 188] on link "$150.00" at bounding box center [175, 185] width 39 height 11
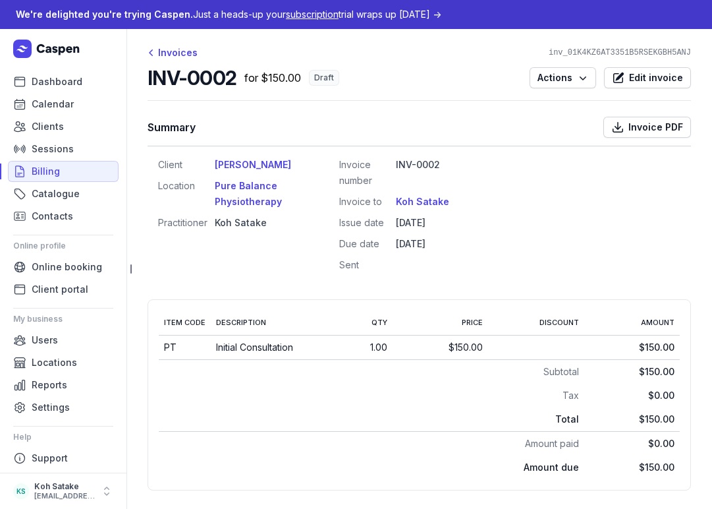
click at [633, 113] on div "Summary Invoice PDF" at bounding box center [420, 128] width 544 height 38
click at [633, 130] on span "Invoice PDF" at bounding box center [656, 127] width 55 height 16
